Goal: Task Accomplishment & Management: Use online tool/utility

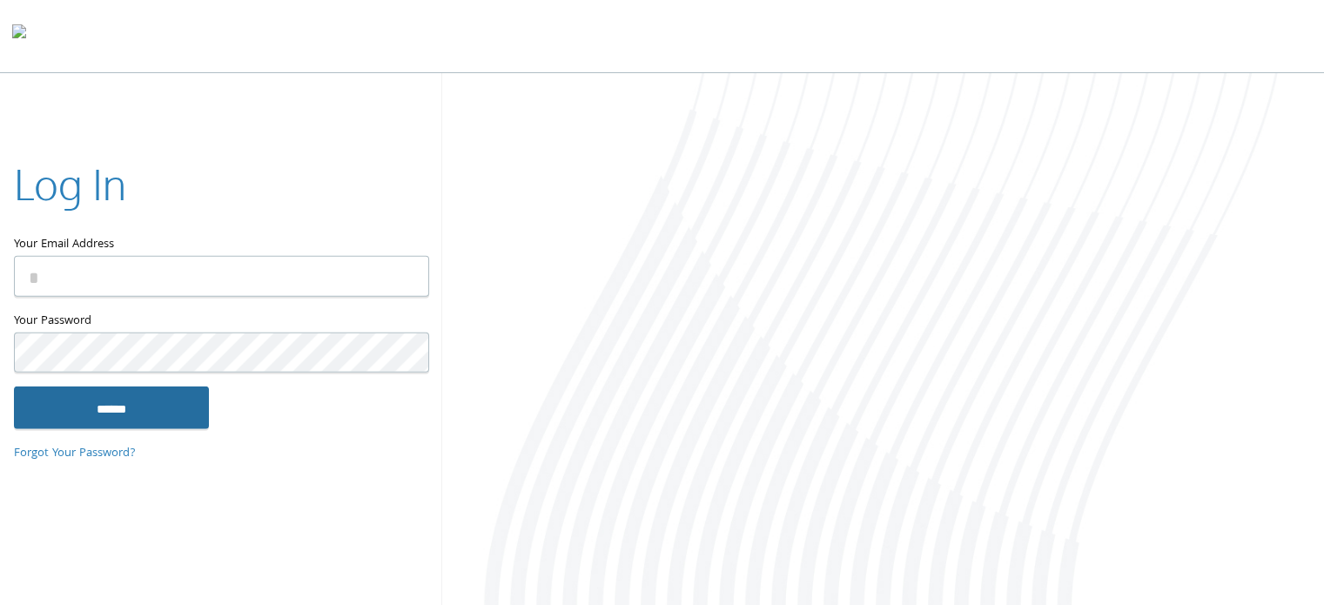
type input "**********"
click at [118, 405] on input "******" at bounding box center [111, 407] width 195 height 42
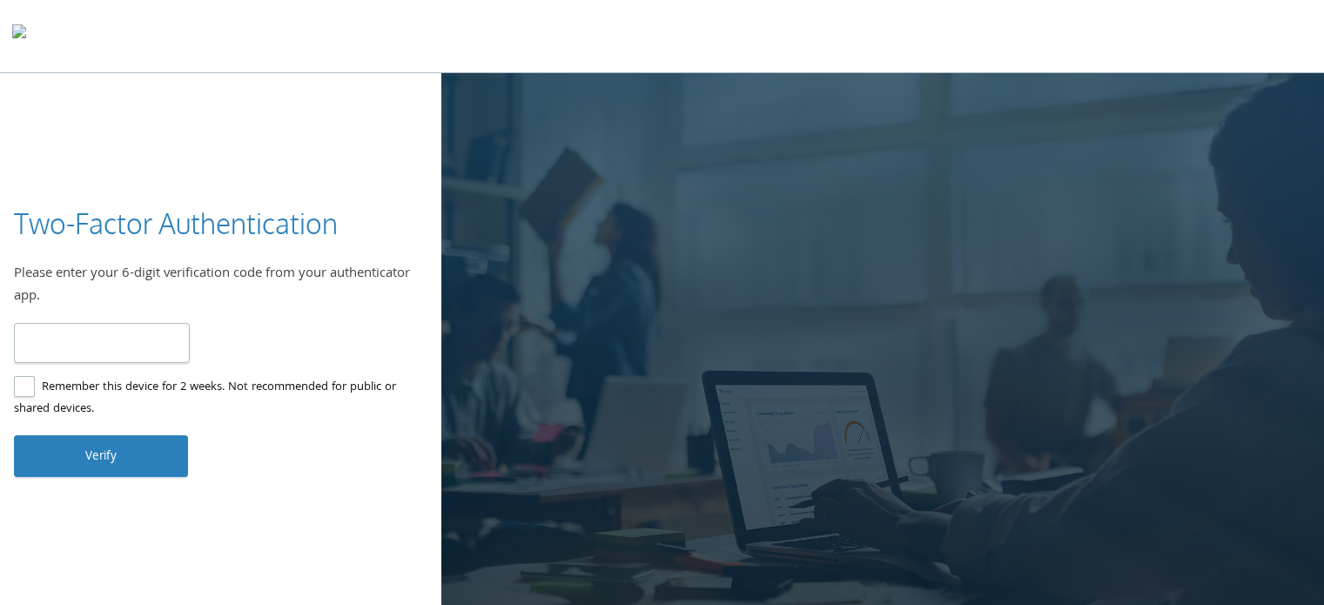
type input "*"
type input "******"
